Goal: Obtain resource: Download file/media

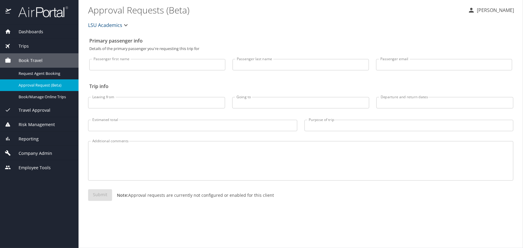
click at [36, 49] on div "Trips" at bounding box center [39, 46] width 69 height 7
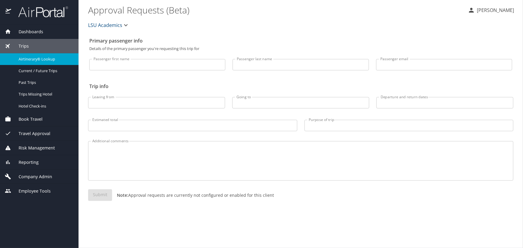
click at [44, 57] on span "Airtinerary® Lookup" at bounding box center [45, 59] width 53 height 6
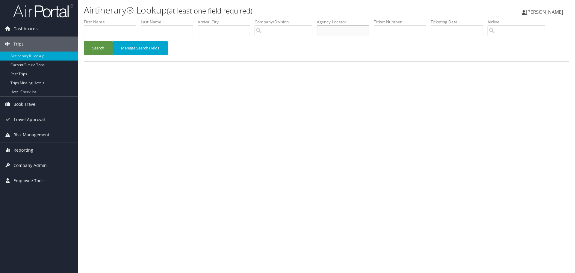
click at [347, 35] on input "text" at bounding box center [343, 30] width 52 height 11
type input "cz6t6p"
click at [84, 41] on button "Search" at bounding box center [98, 48] width 29 height 14
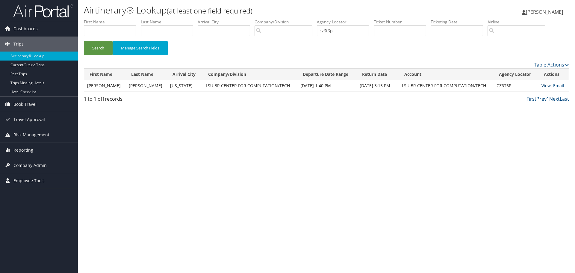
click at [544, 85] on link "View" at bounding box center [546, 86] width 9 height 6
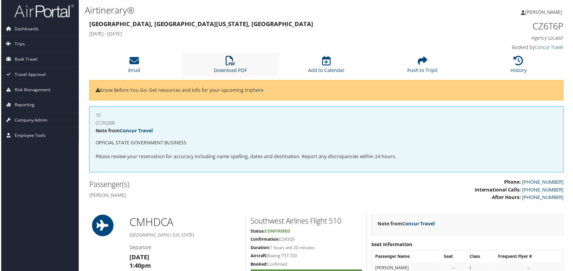
click at [240, 71] on link "Download PDF" at bounding box center [230, 66] width 33 height 14
